Goal: Transaction & Acquisition: Book appointment/travel/reservation

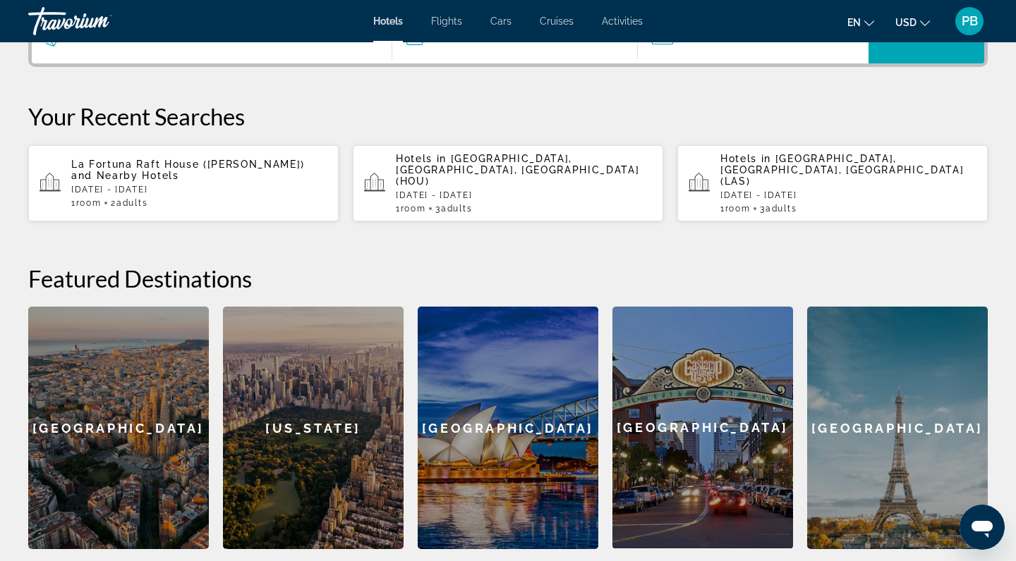
scroll to position [383, 0]
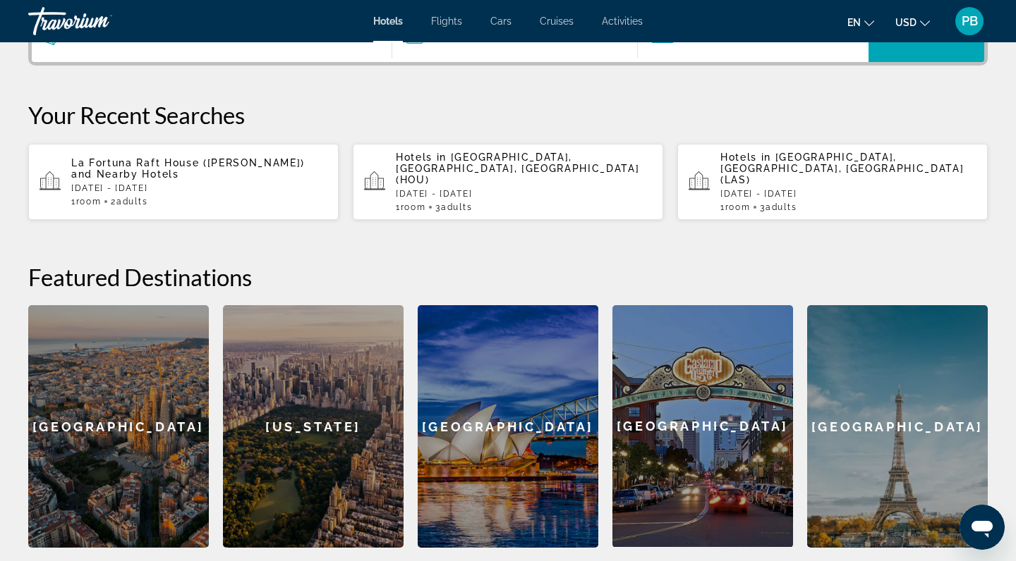
click at [790, 189] on p "[DATE] - [DATE]" at bounding box center [848, 194] width 256 height 10
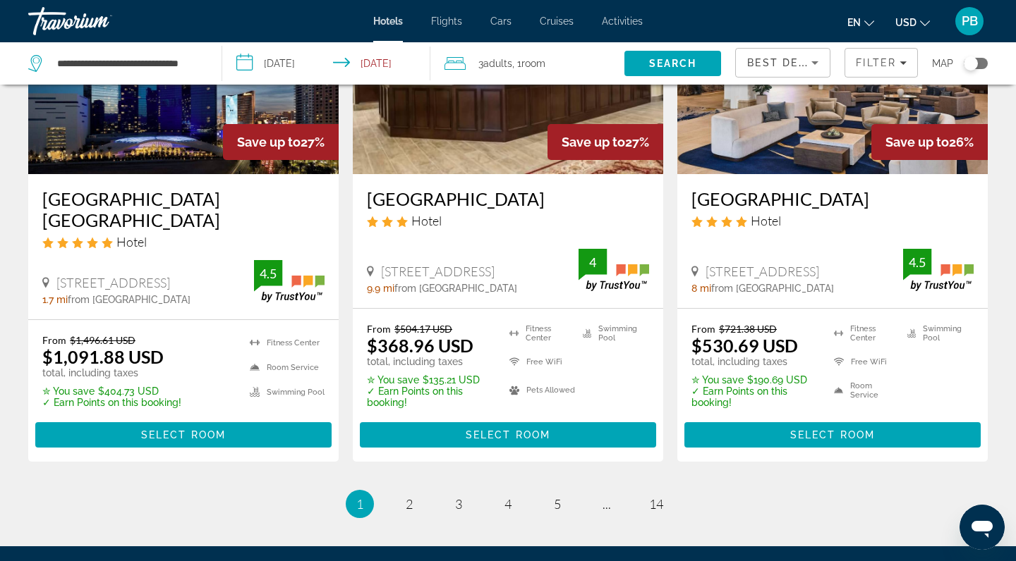
scroll to position [1876, 0]
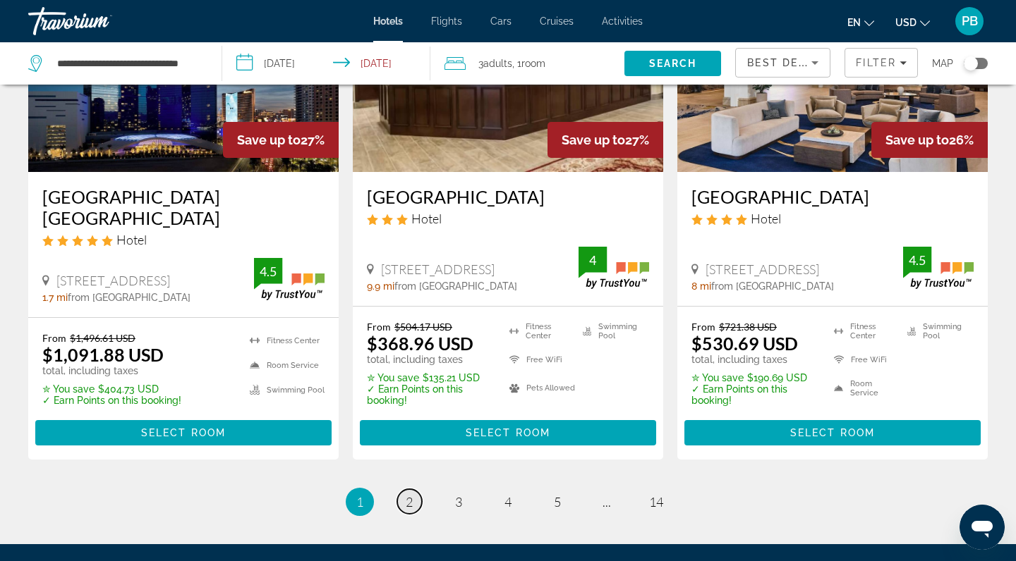
click at [412, 494] on span "2" at bounding box center [409, 502] width 7 height 16
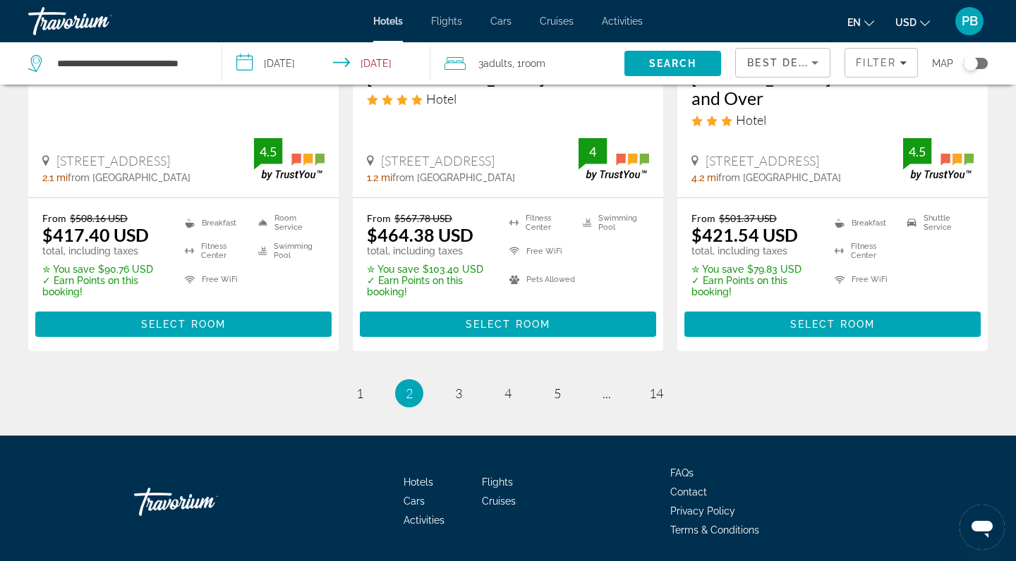
scroll to position [1993, 0]
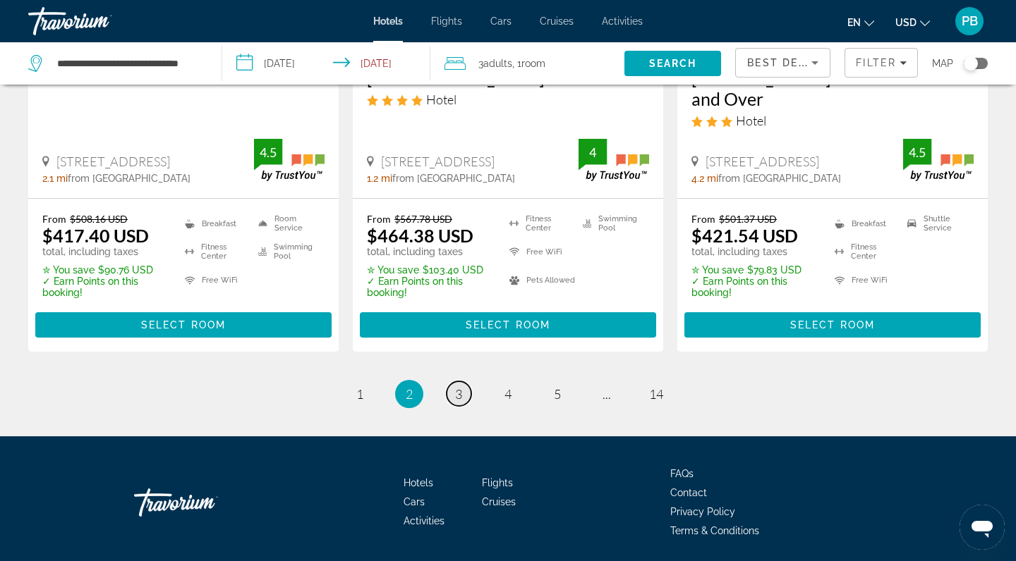
click at [456, 387] on span "3" at bounding box center [458, 395] width 7 height 16
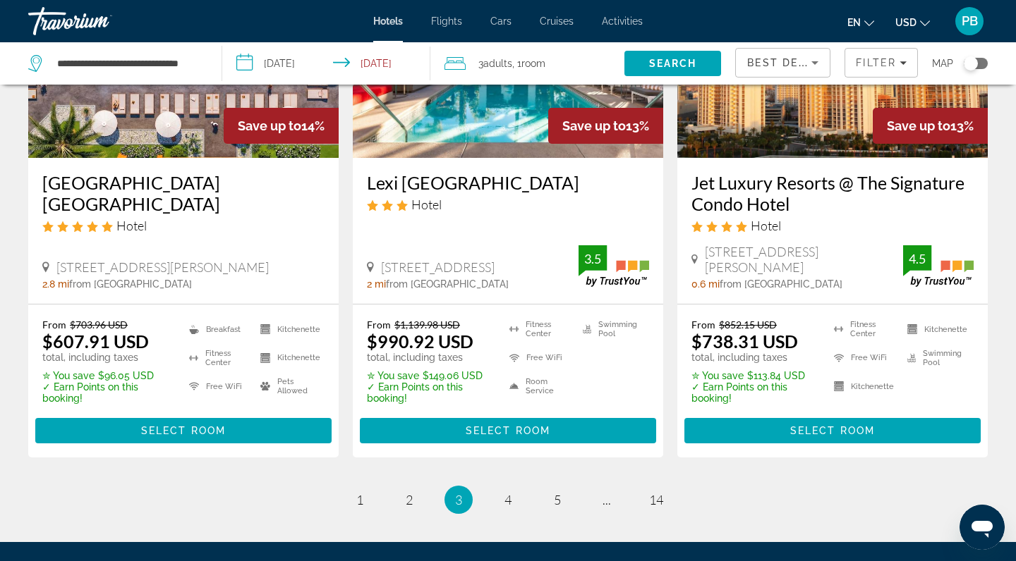
scroll to position [1849, 0]
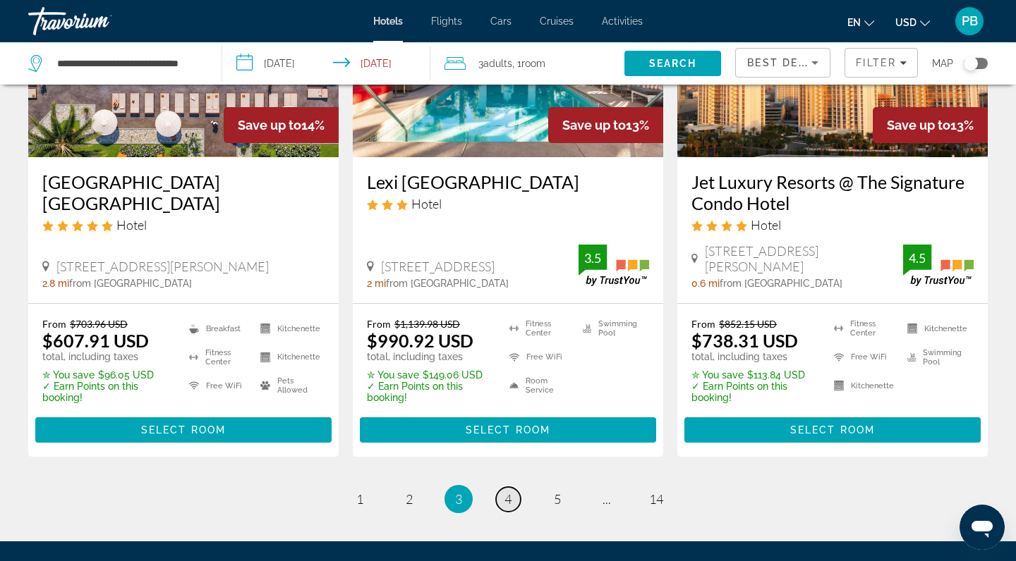
click at [506, 492] on span "4" at bounding box center [507, 500] width 7 height 16
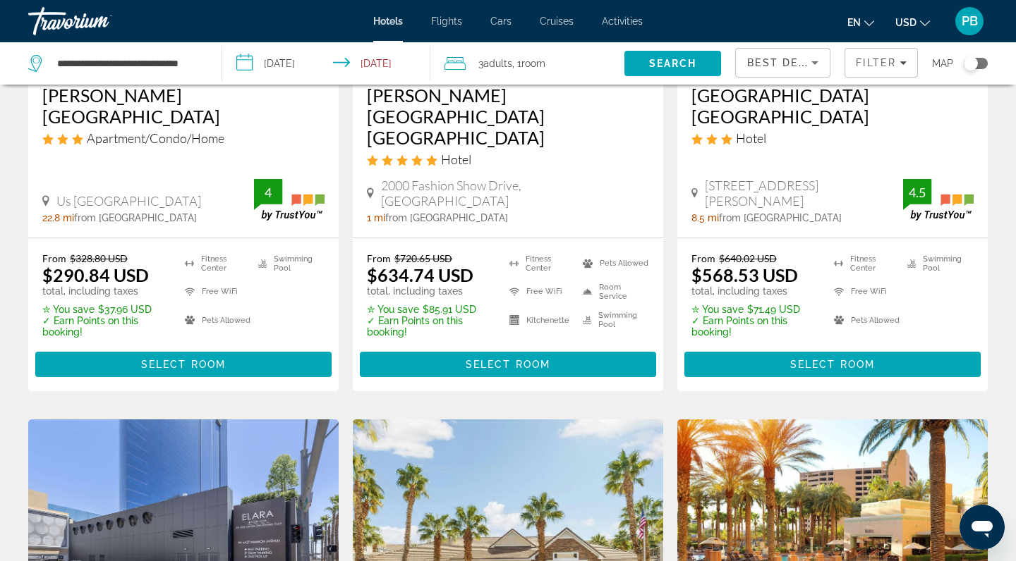
scroll to position [827, 0]
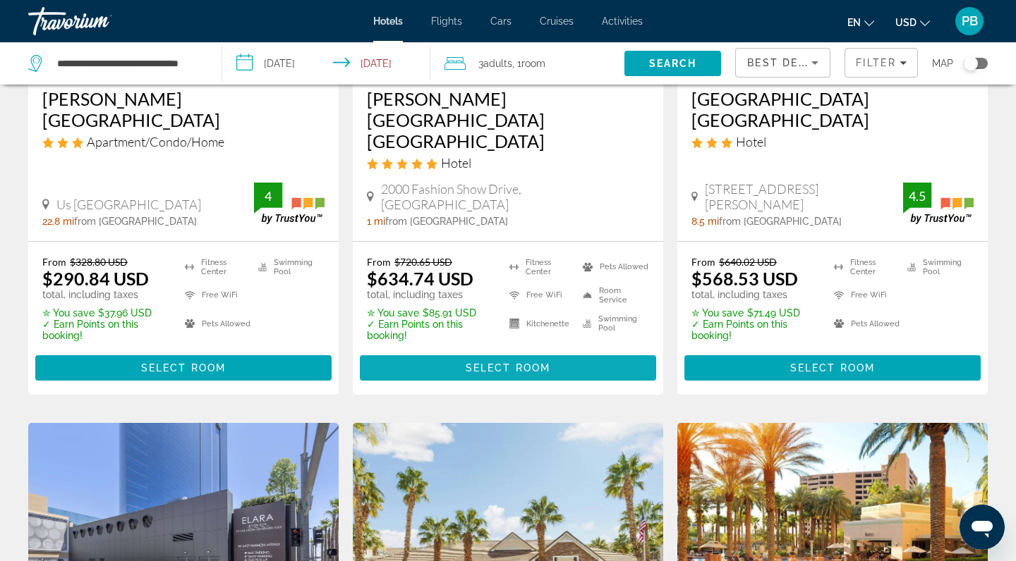
click at [487, 351] on span "Main content" at bounding box center [508, 368] width 296 height 34
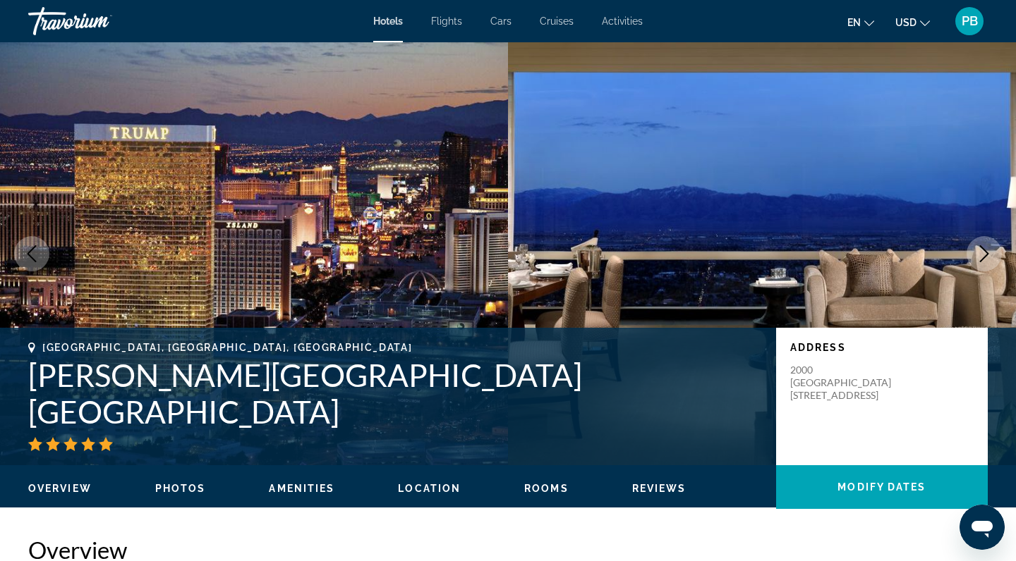
click at [982, 254] on icon "Next image" at bounding box center [984, 253] width 17 height 17
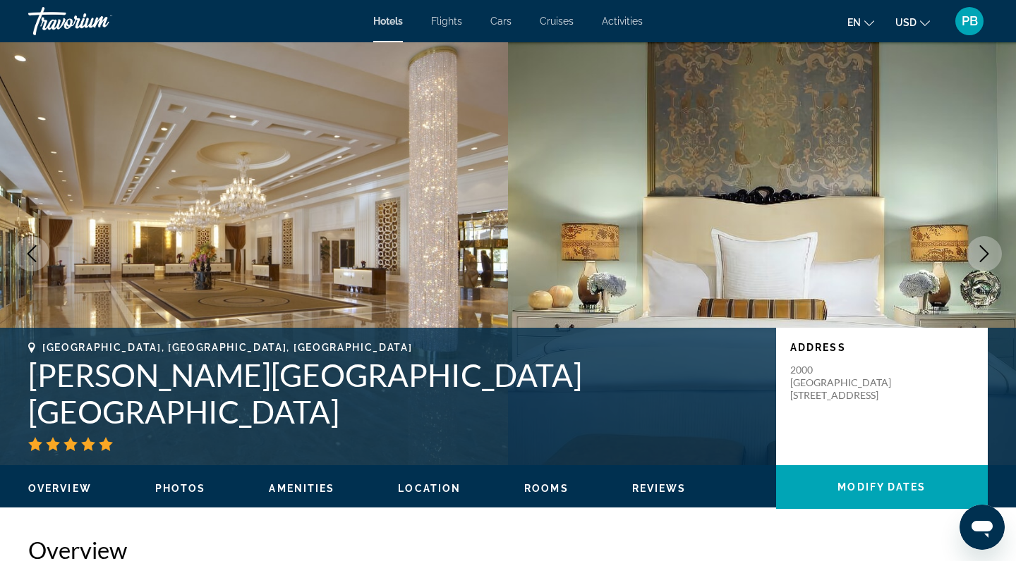
click at [982, 254] on icon "Next image" at bounding box center [984, 253] width 17 height 17
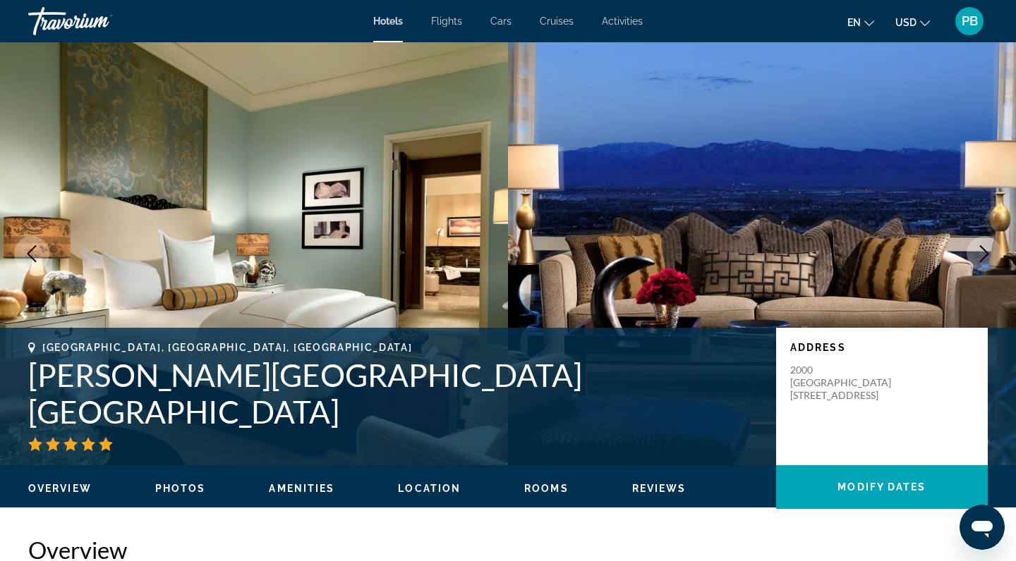
click at [982, 254] on icon "Next image" at bounding box center [984, 253] width 17 height 17
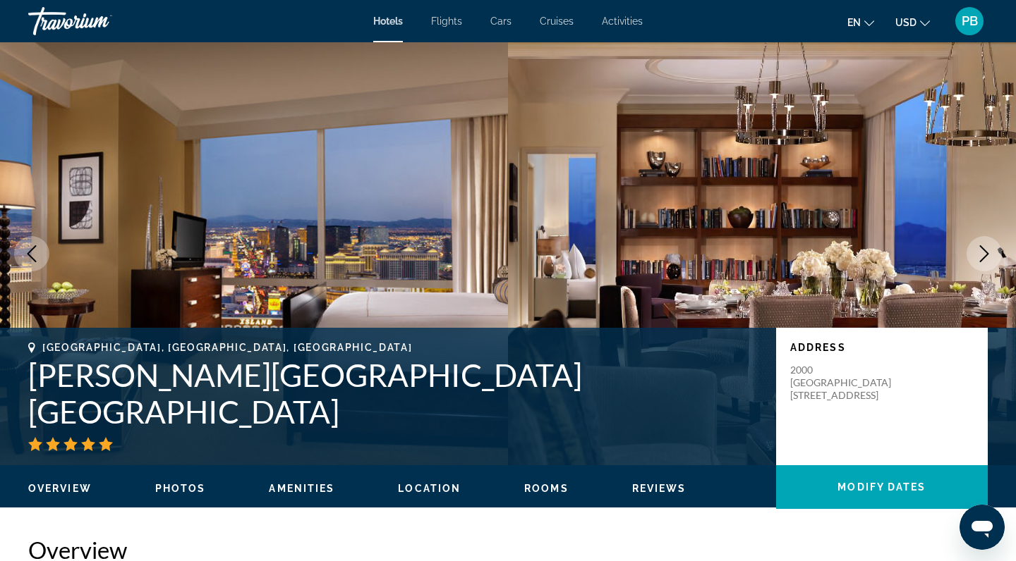
click at [982, 254] on icon "Next image" at bounding box center [984, 253] width 17 height 17
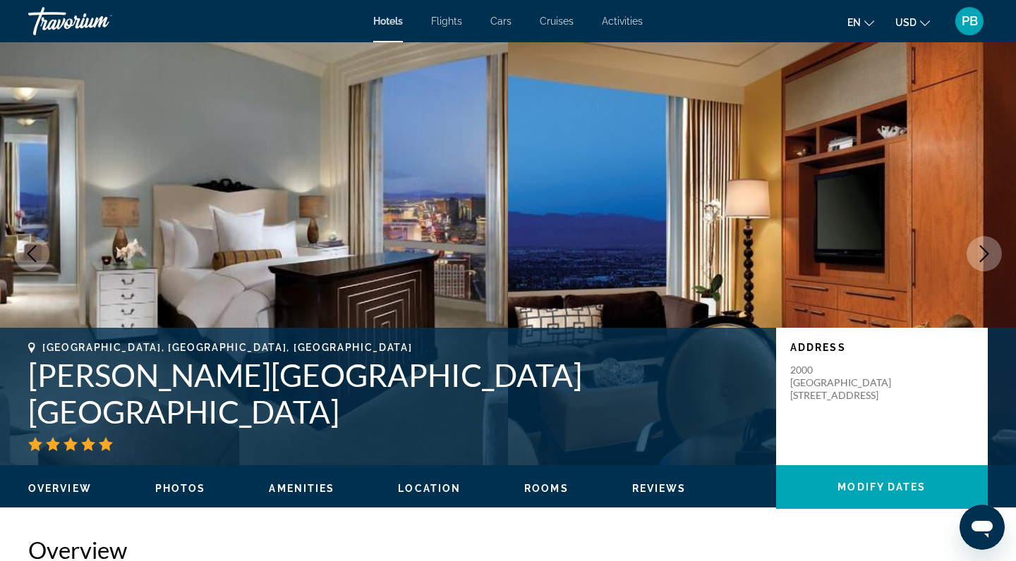
click at [982, 254] on icon "Next image" at bounding box center [984, 253] width 17 height 17
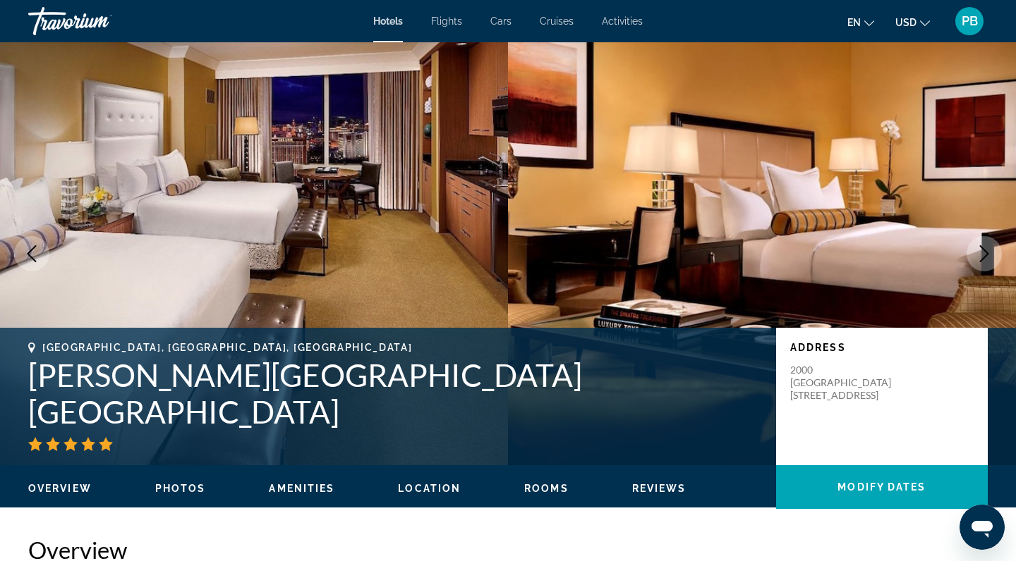
click at [982, 254] on icon "Next image" at bounding box center [984, 253] width 17 height 17
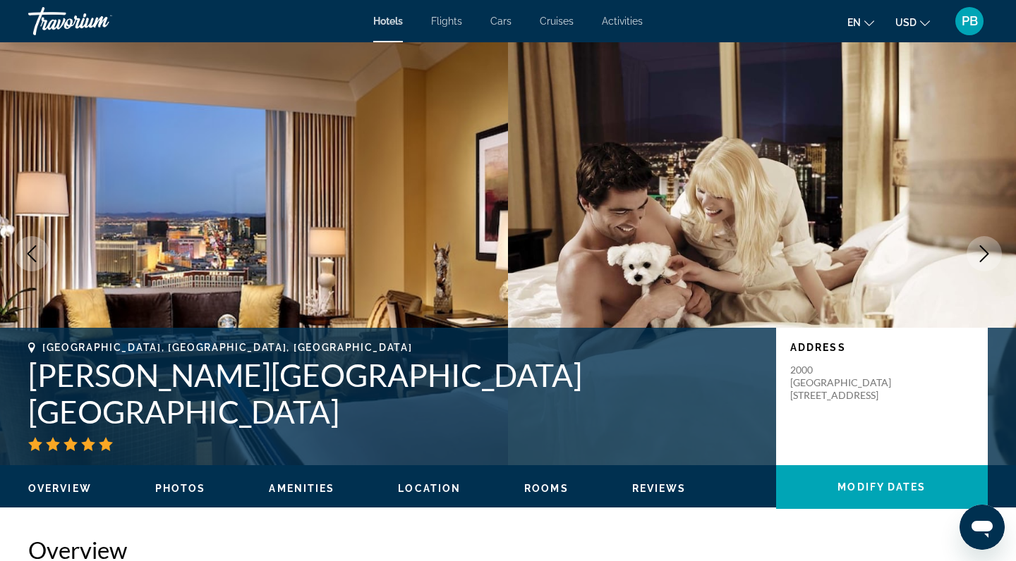
click at [982, 254] on icon "Next image" at bounding box center [984, 253] width 17 height 17
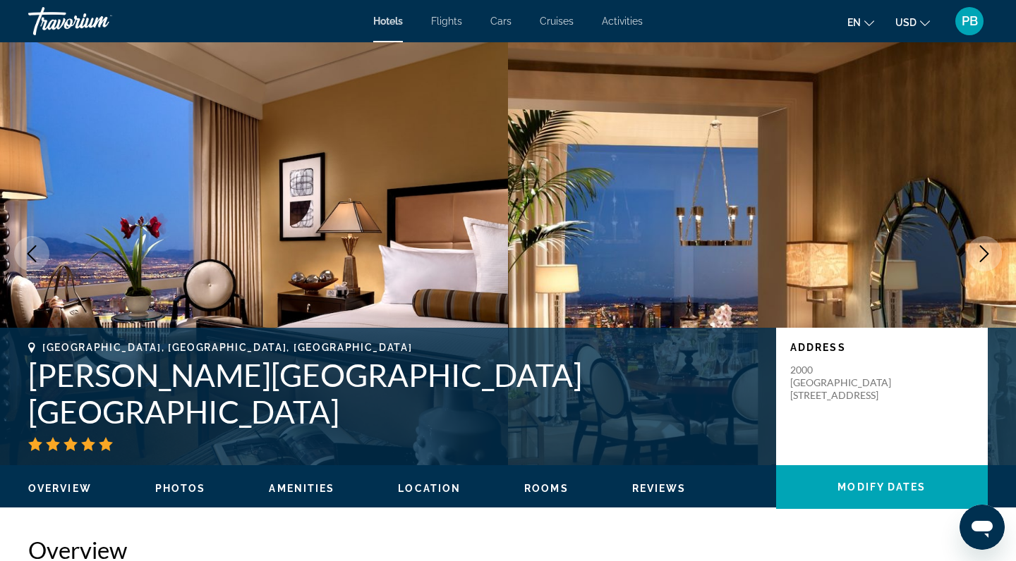
click at [982, 254] on icon "Next image" at bounding box center [984, 253] width 17 height 17
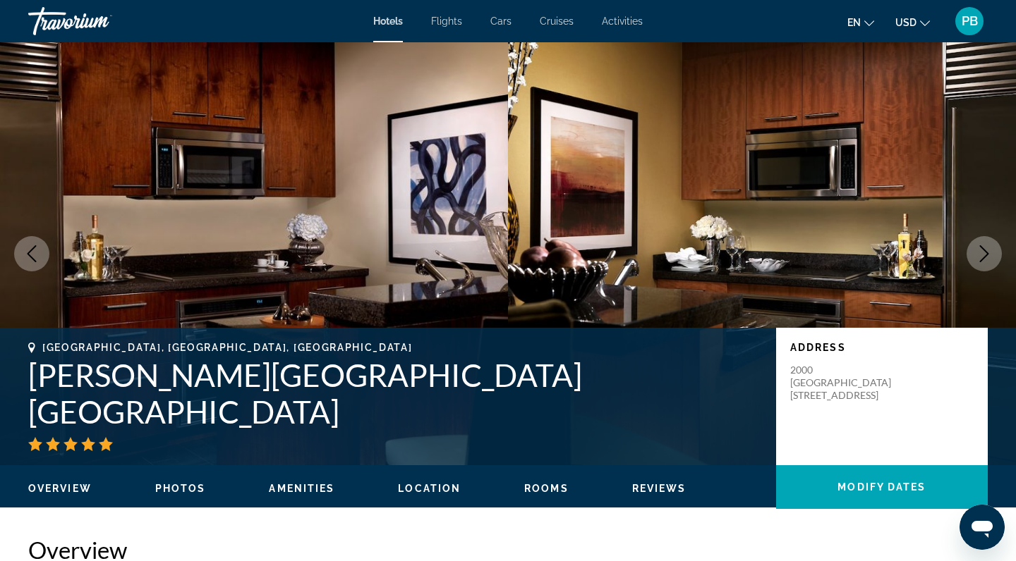
click at [982, 254] on icon "Next image" at bounding box center [984, 253] width 17 height 17
